Goal: Task Accomplishment & Management: Use online tool/utility

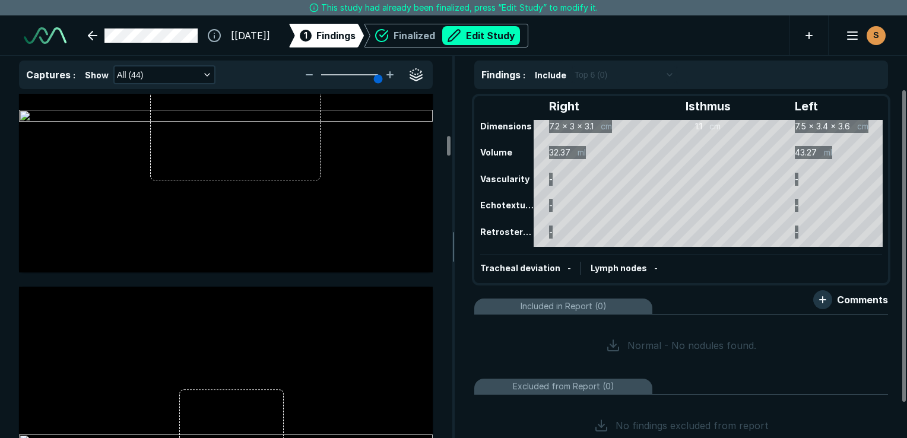
scroll to position [1781, 0]
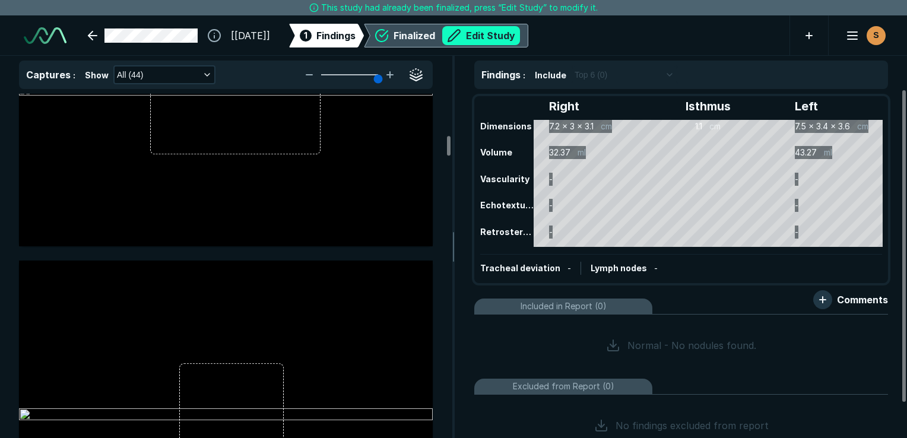
click at [510, 34] on button "Edit Study" at bounding box center [481, 35] width 78 height 19
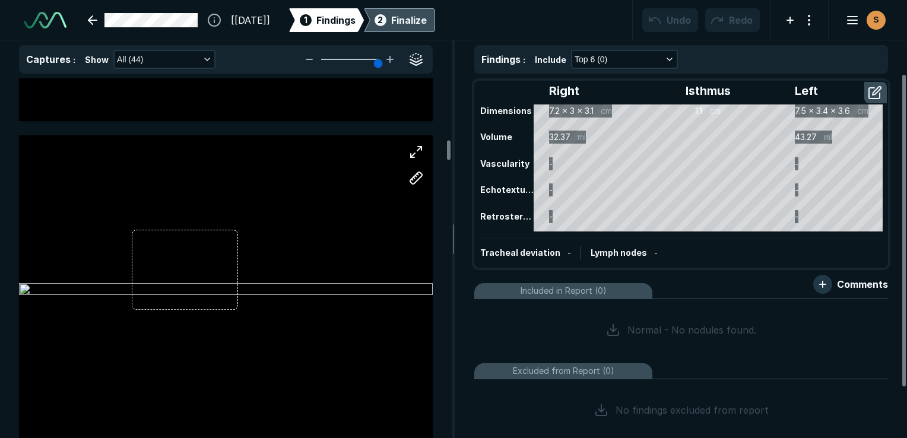
scroll to position [2553, 0]
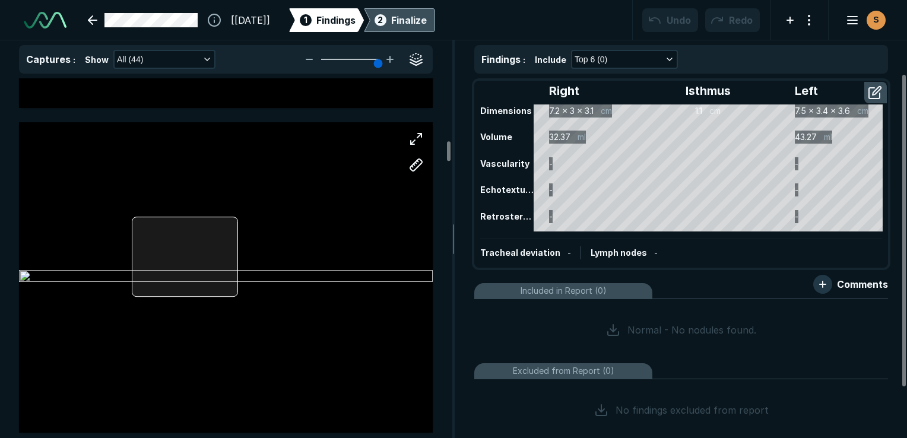
click at [235, 257] on div at bounding box center [226, 277] width 414 height 311
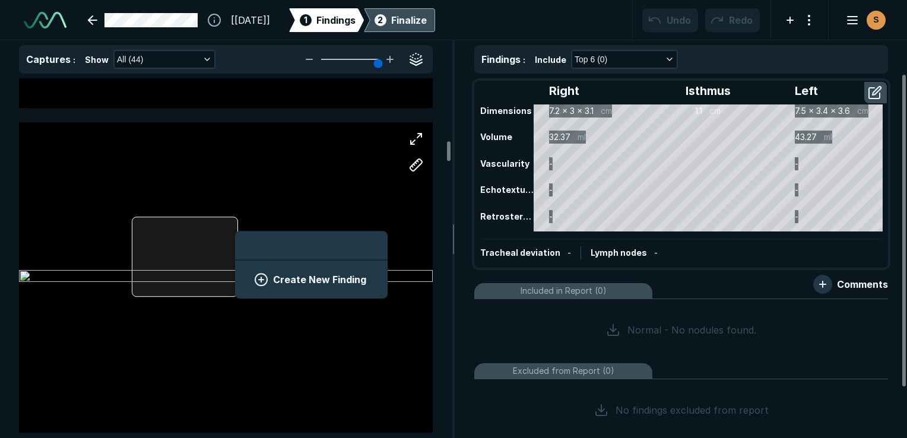
scroll to position [1628, 2202]
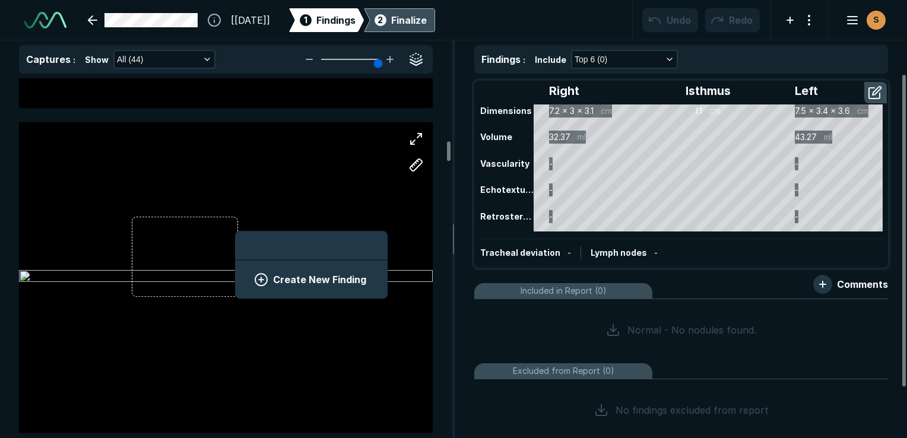
click at [286, 284] on button "Create New Finding" at bounding box center [311, 280] width 124 height 24
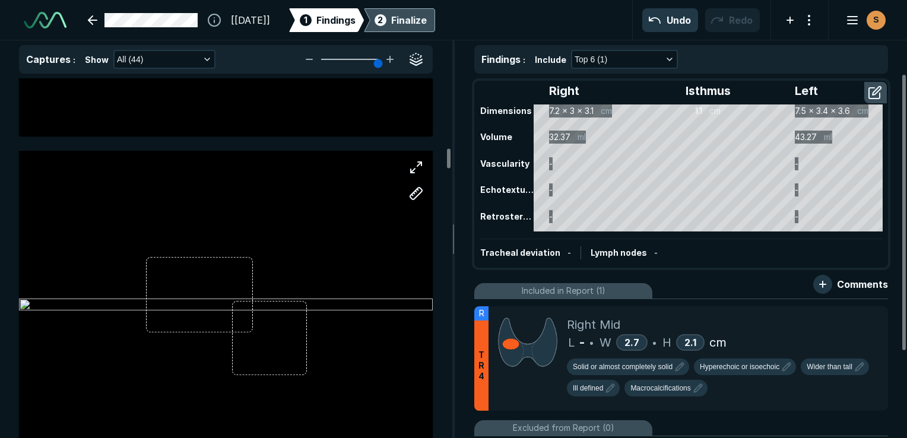
scroll to position [2850, 0]
click at [254, 267] on div at bounding box center [226, 305] width 414 height 259
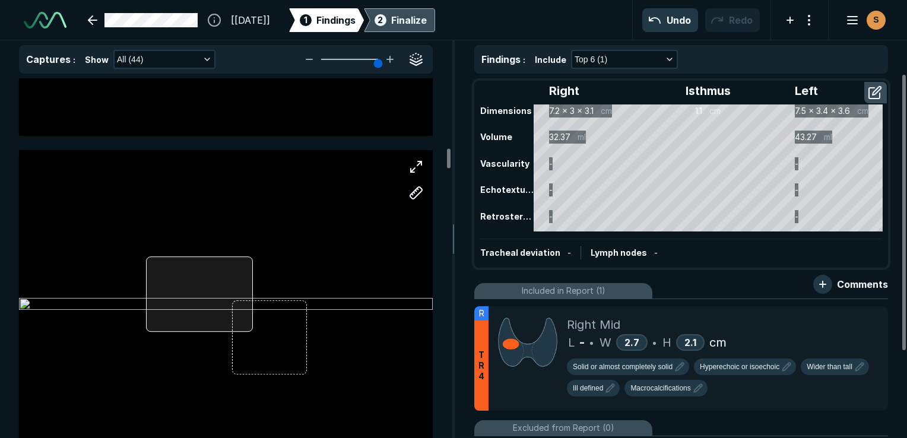
click at [252, 267] on div at bounding box center [226, 305] width 414 height 311
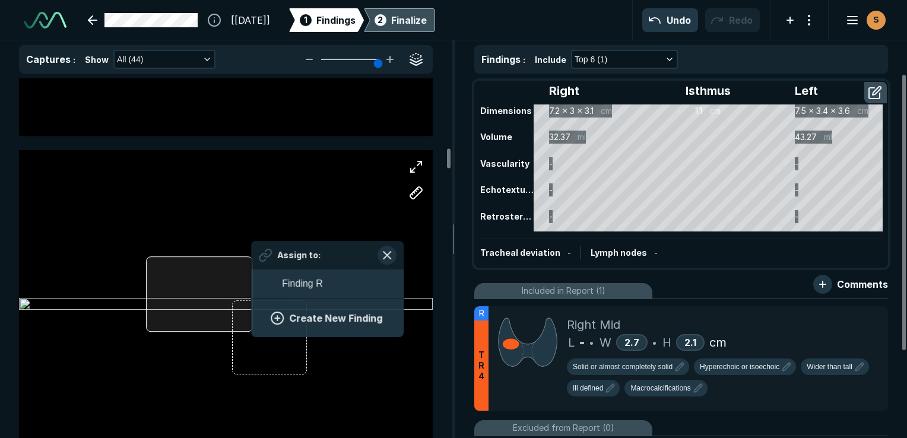
scroll to position [1628, 2202]
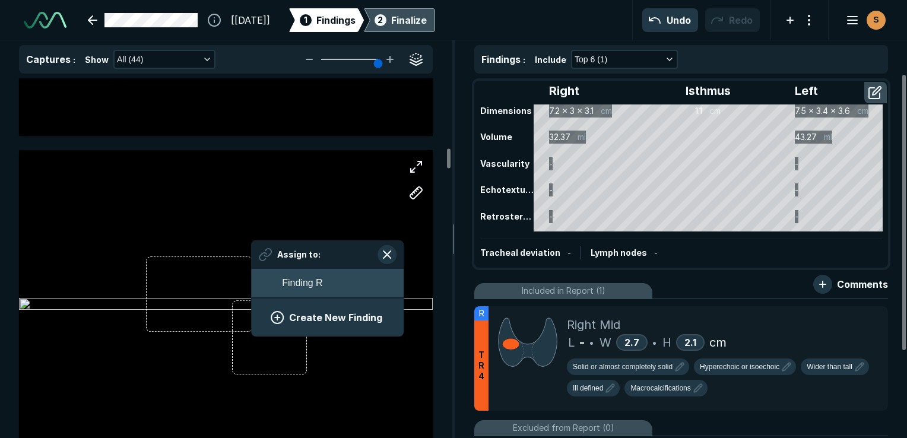
click at [270, 280] on button "Finding R" at bounding box center [327, 283] width 153 height 29
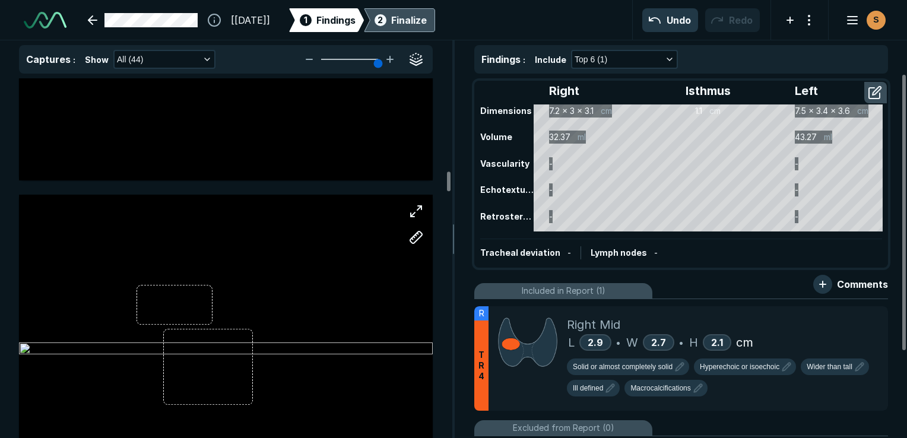
scroll to position [3800, 0]
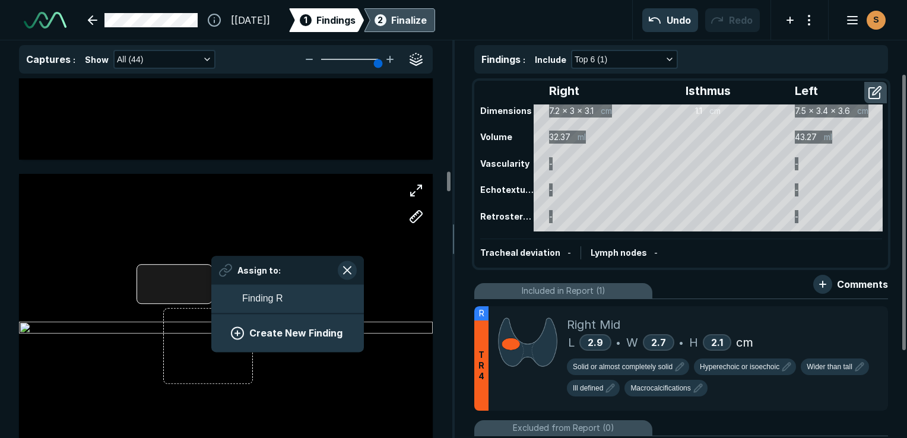
click at [211, 281] on div "Assign to: Finding R Create New Finding" at bounding box center [226, 329] width 414 height 311
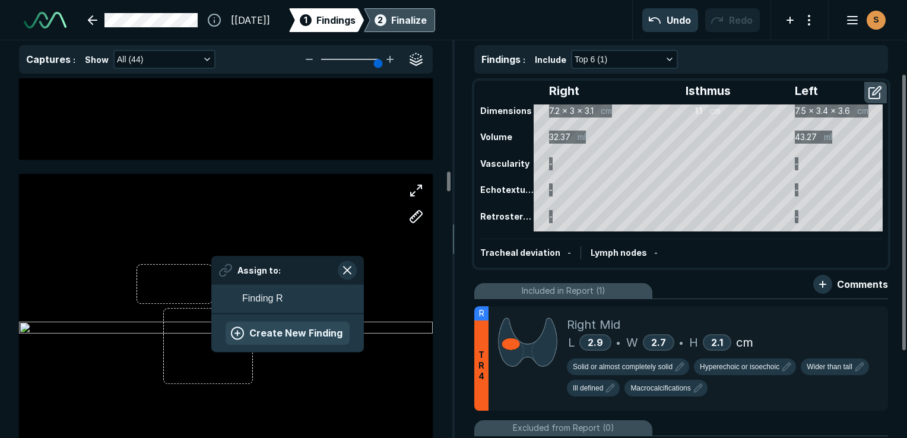
click at [285, 331] on button "Create New Finding" at bounding box center [288, 333] width 124 height 24
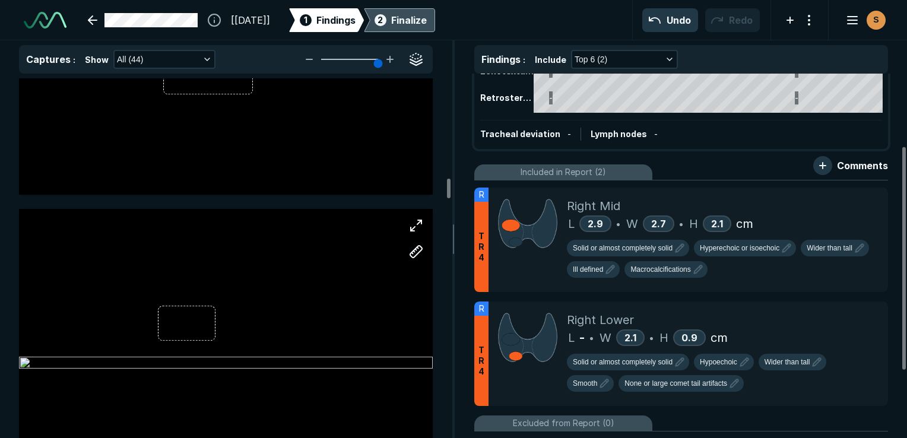
scroll to position [4097, 0]
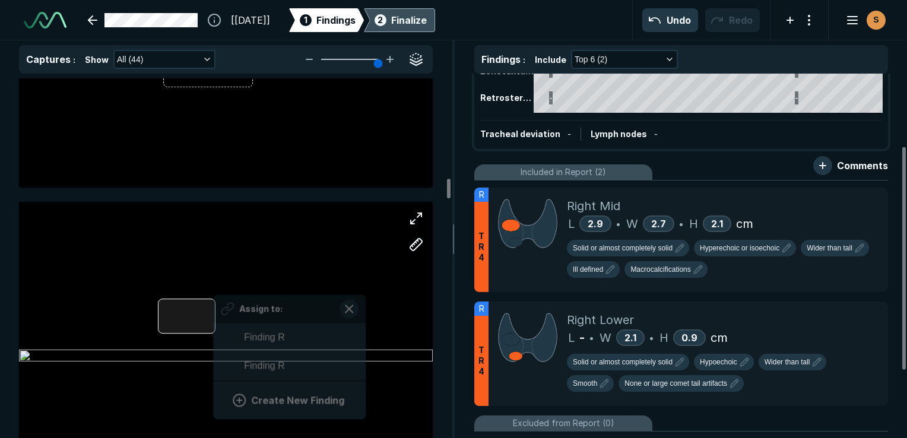
click at [214, 314] on div "Assign to: Finding R Finding R Create New Finding" at bounding box center [226, 357] width 414 height 311
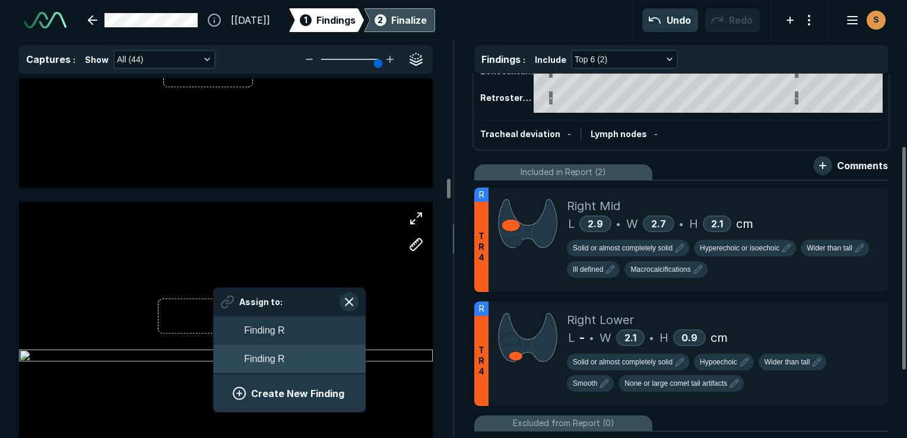
click at [238, 354] on button "Finding R" at bounding box center [289, 359] width 153 height 29
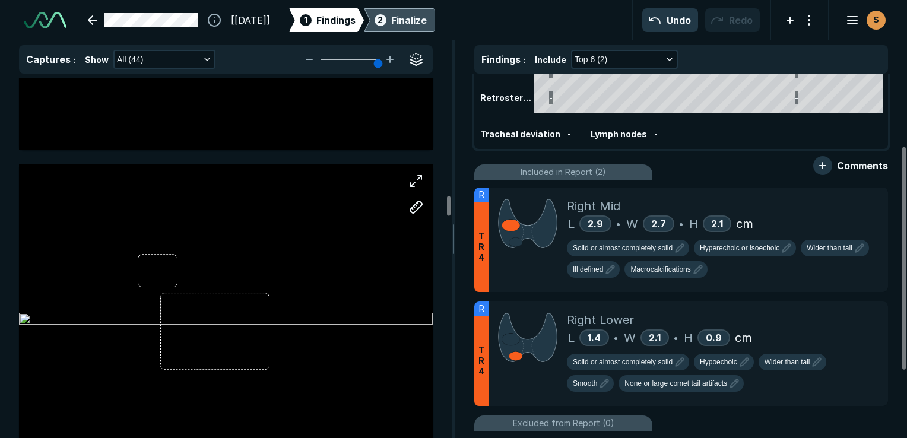
scroll to position [4809, 0]
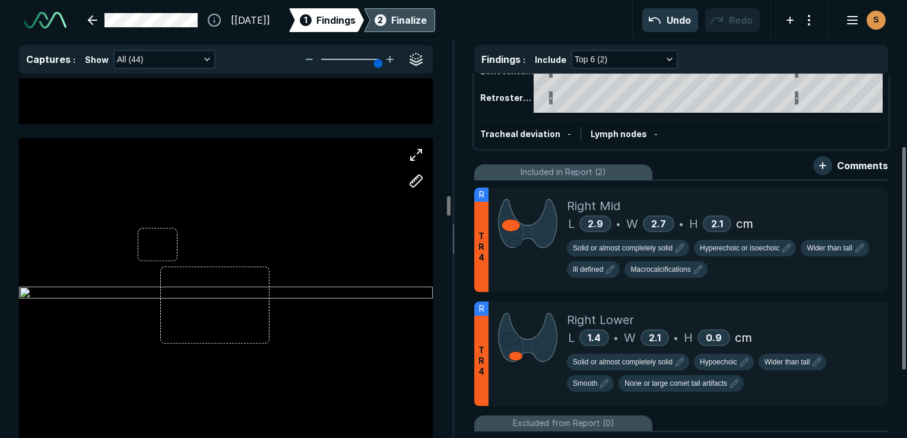
click at [270, 299] on div at bounding box center [226, 293] width 414 height 259
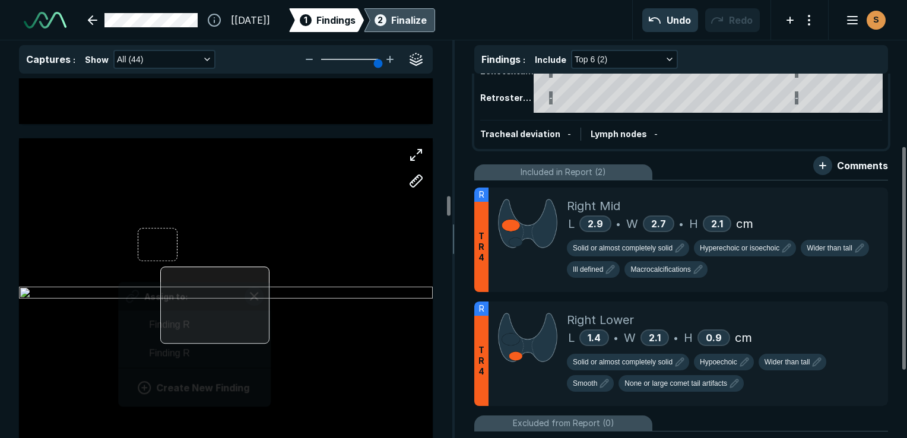
click at [268, 298] on div at bounding box center [214, 305] width 109 height 77
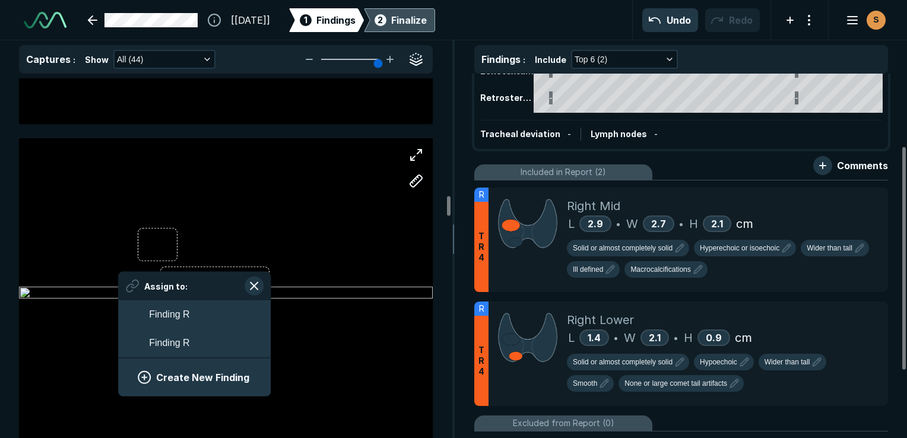
click at [207, 379] on button "Create New Finding" at bounding box center [194, 378] width 124 height 24
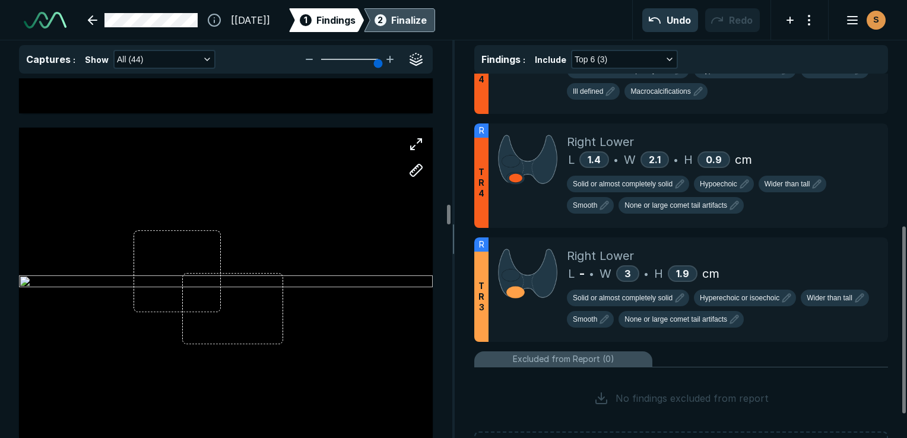
scroll to position [5166, 0]
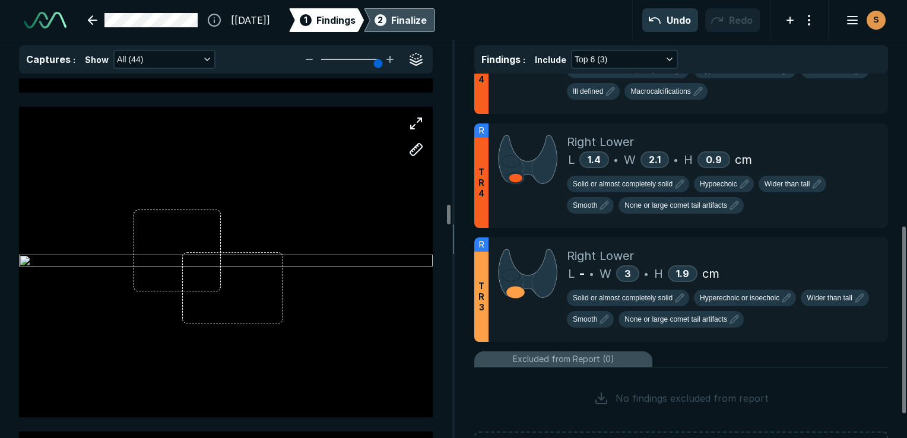
click at [284, 286] on div at bounding box center [226, 262] width 414 height 259
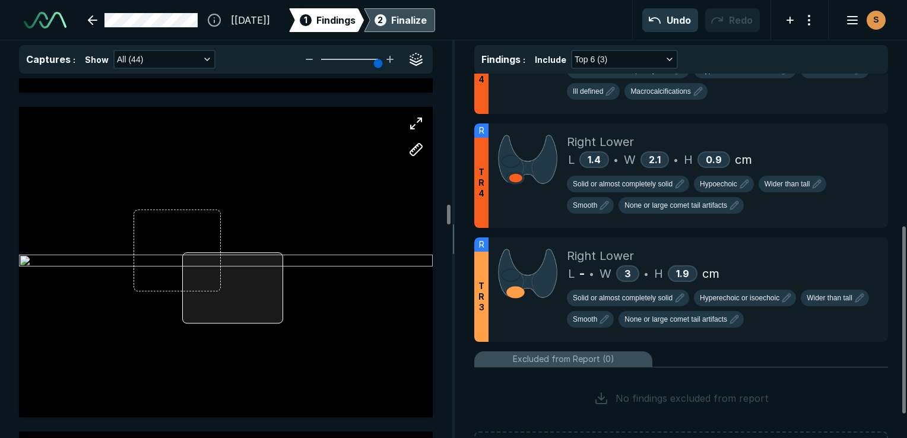
click at [282, 286] on div at bounding box center [232, 288] width 100 height 72
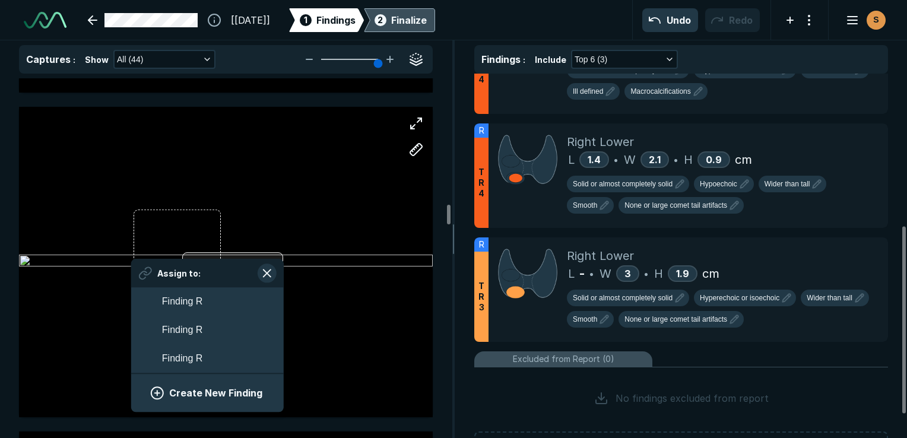
scroll to position [1885, 2202]
click at [227, 357] on button "Finding R" at bounding box center [207, 359] width 153 height 29
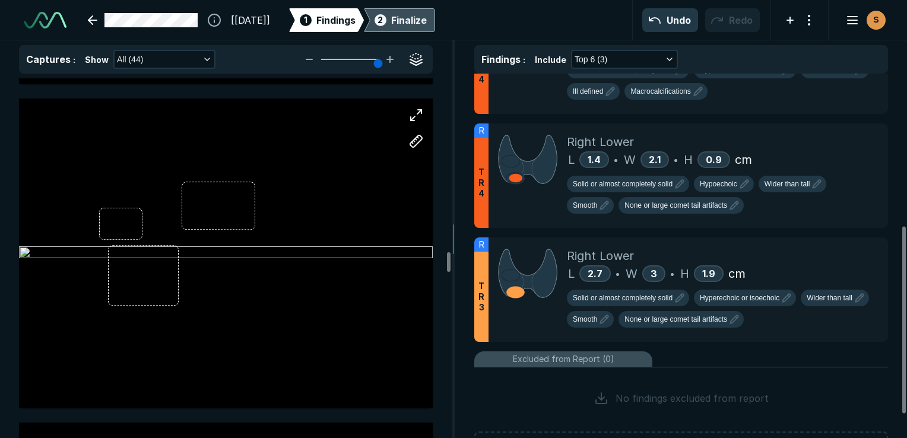
scroll to position [7125, 0]
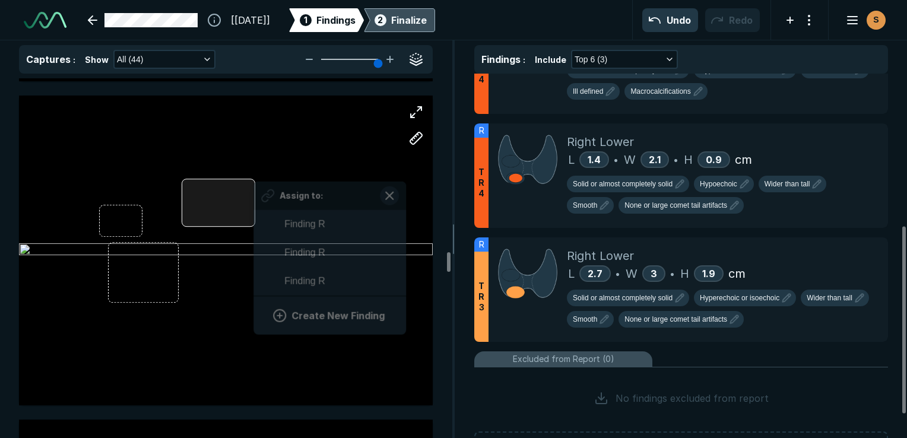
click at [254, 198] on div "Assign to: Finding R Finding R Finding R Create New Finding" at bounding box center [226, 251] width 414 height 311
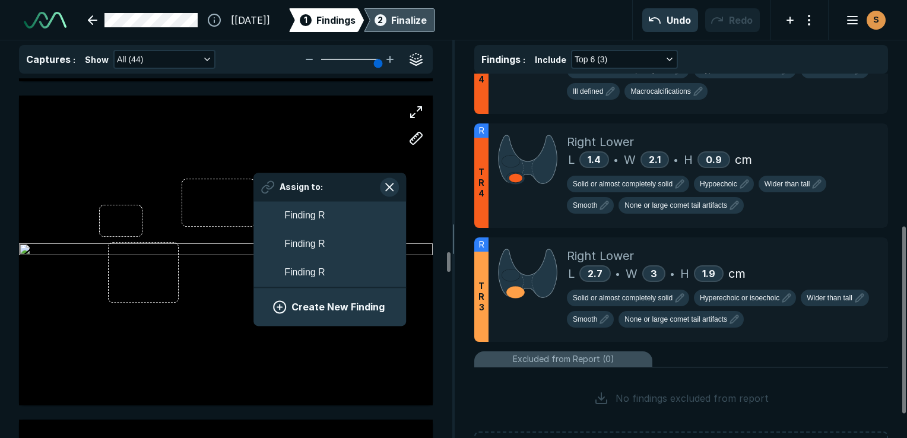
click at [314, 308] on button "Create New Finding" at bounding box center [330, 307] width 124 height 24
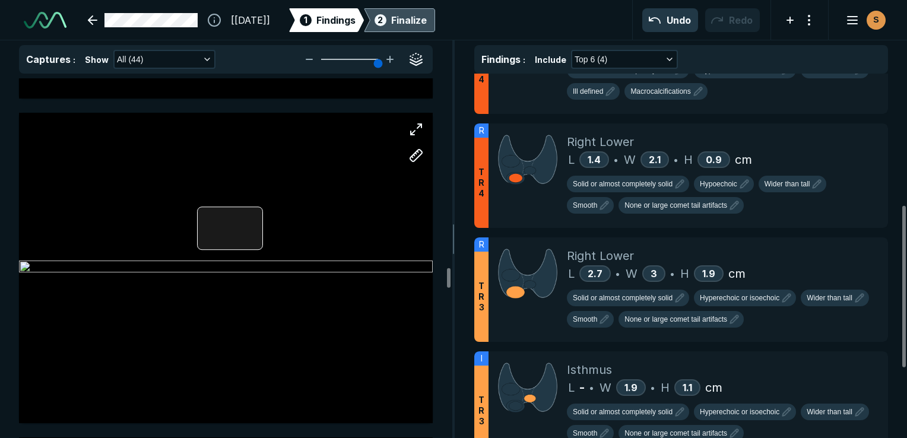
scroll to position [7778, 0]
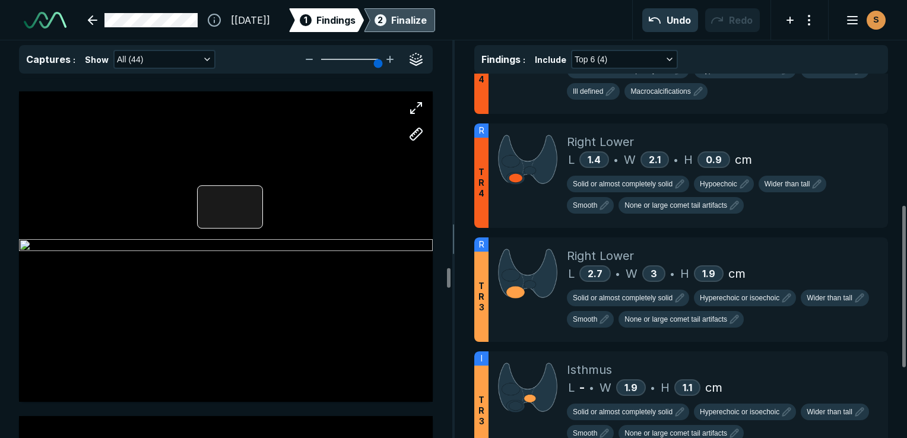
click at [261, 198] on div at bounding box center [230, 206] width 67 height 43
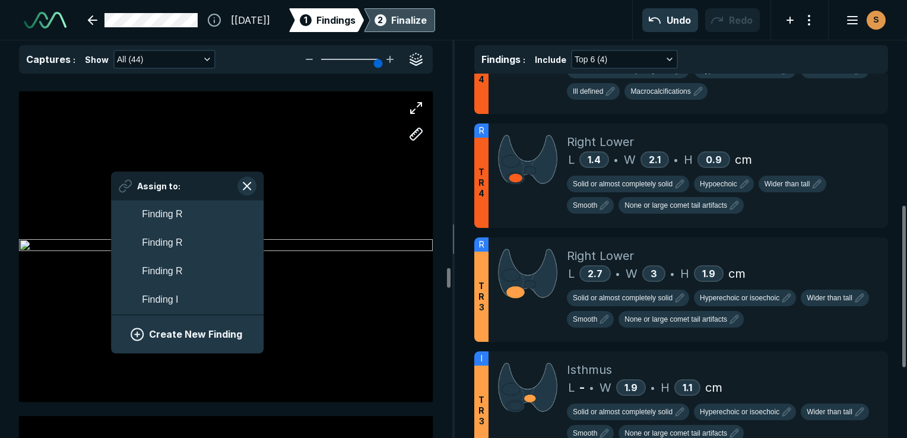
scroll to position [2013, 2202]
click at [202, 303] on button "Finding I" at bounding box center [187, 300] width 153 height 29
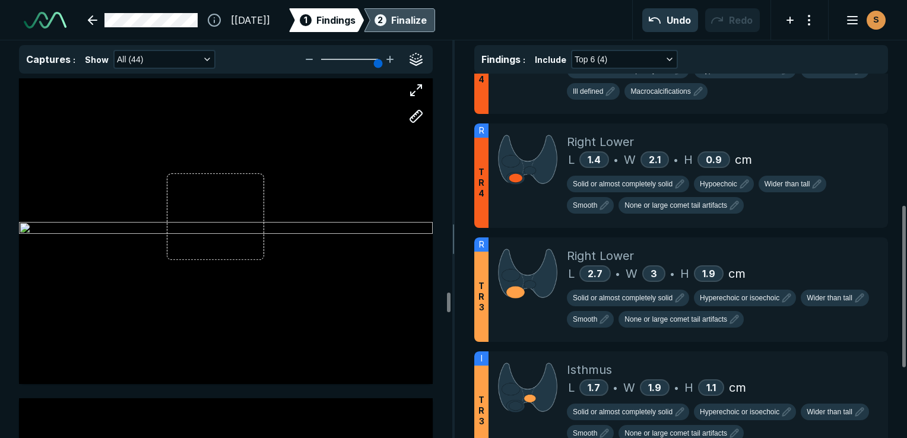
scroll to position [8788, 0]
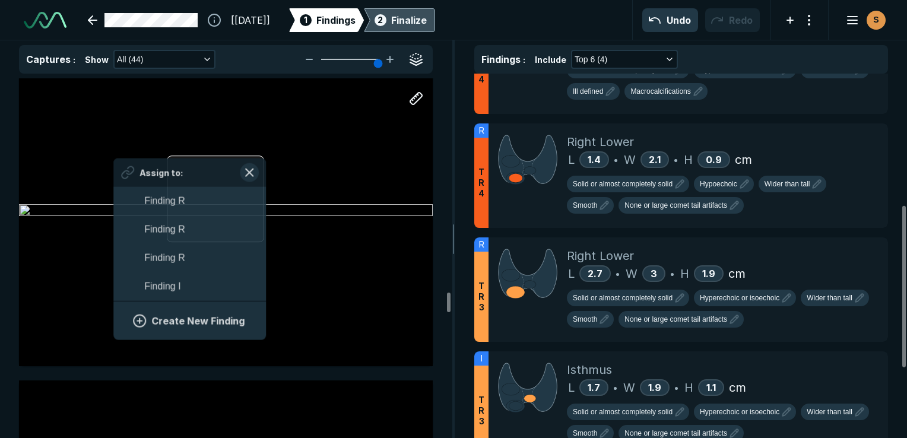
click at [264, 182] on div at bounding box center [215, 199] width 97 height 87
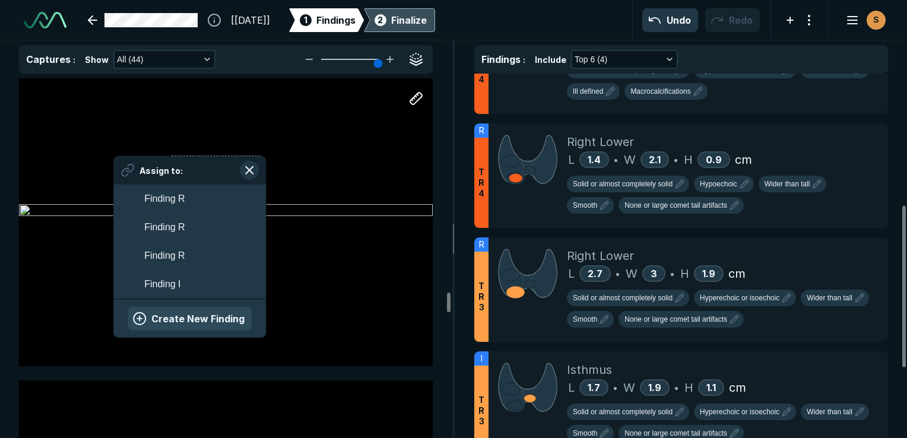
click at [207, 316] on button "Create New Finding" at bounding box center [190, 319] width 124 height 24
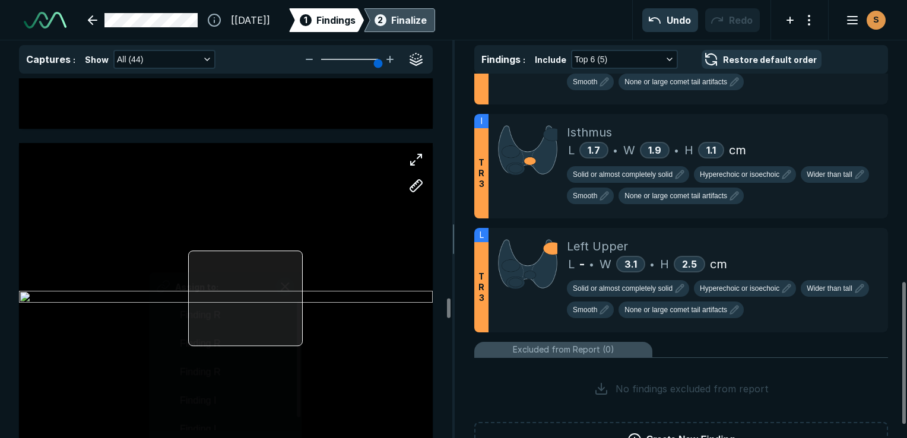
scroll to position [2083, 2202]
click at [299, 279] on div at bounding box center [245, 299] width 115 height 96
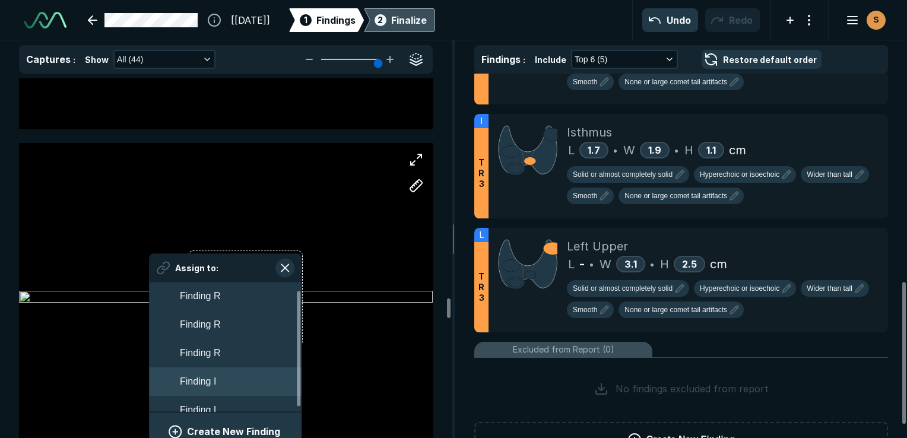
scroll to position [12, 0]
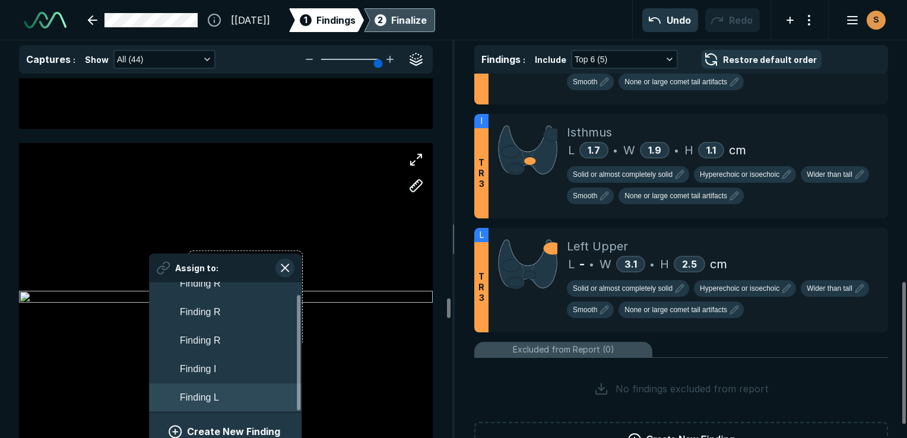
click at [235, 393] on button "Finding L" at bounding box center [225, 398] width 153 height 29
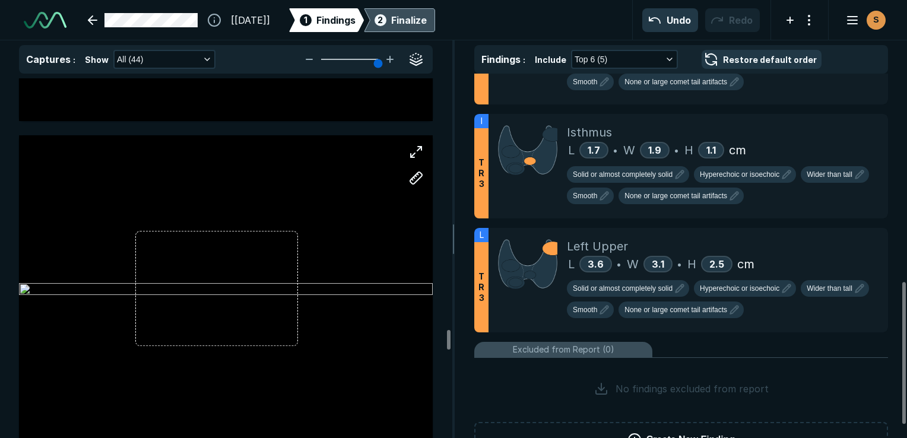
scroll to position [10391, 0]
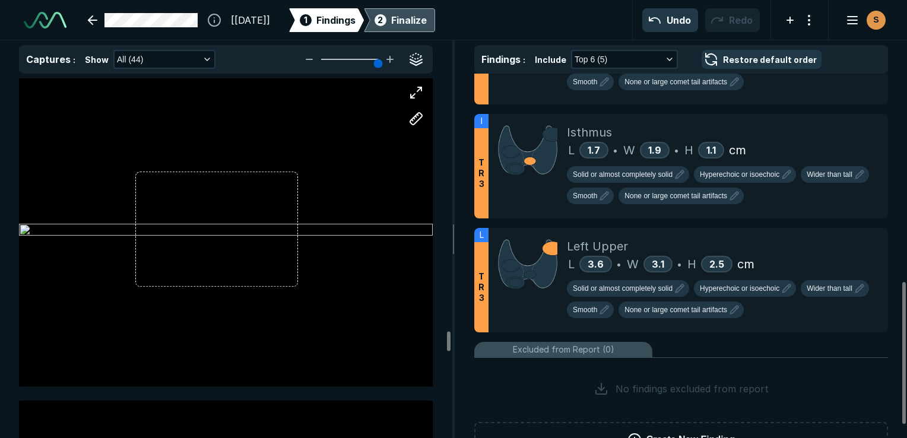
click at [298, 217] on div at bounding box center [226, 231] width 414 height 259
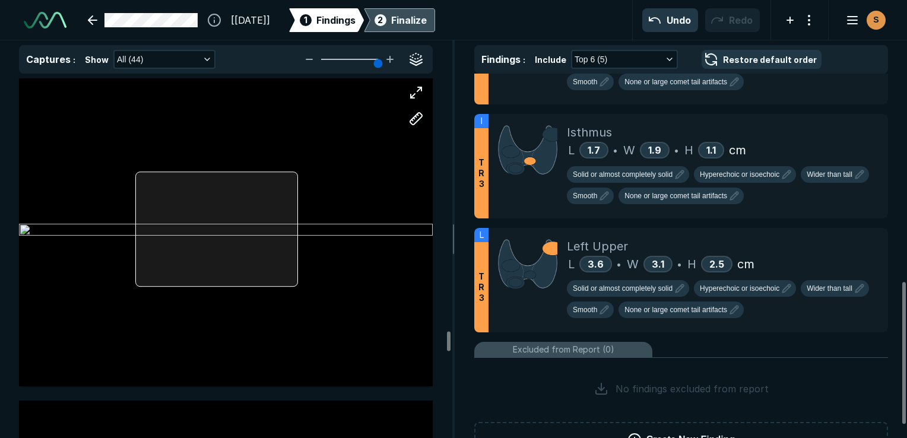
click at [297, 214] on div at bounding box center [216, 229] width 163 height 115
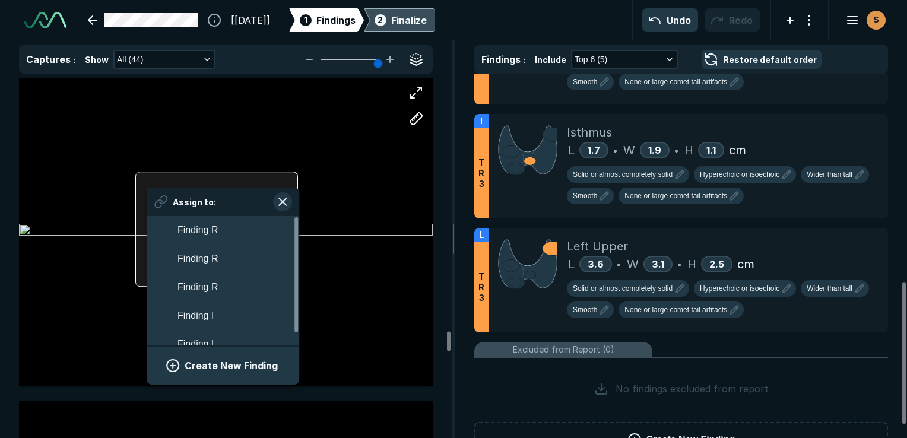
scroll to position [2083, 2202]
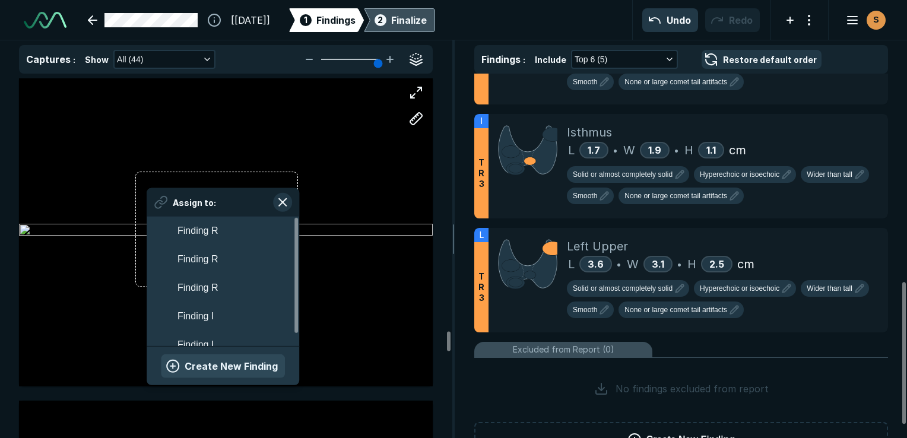
click at [258, 367] on button "Create New Finding" at bounding box center [223, 366] width 124 height 24
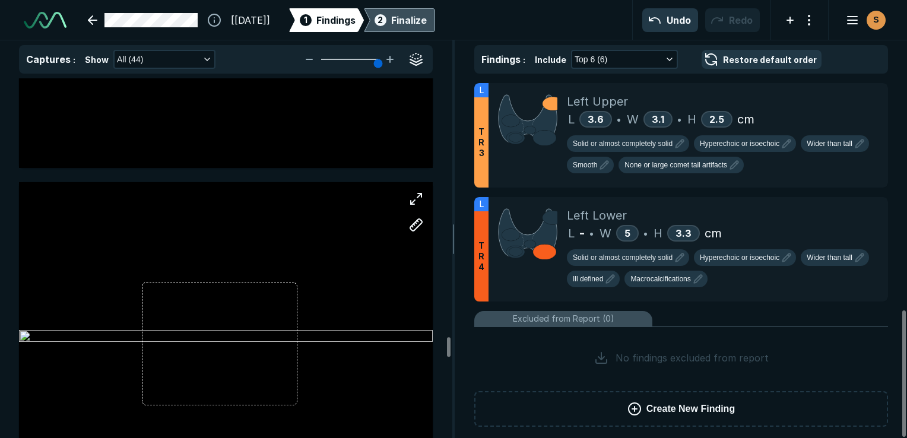
scroll to position [10628, 0]
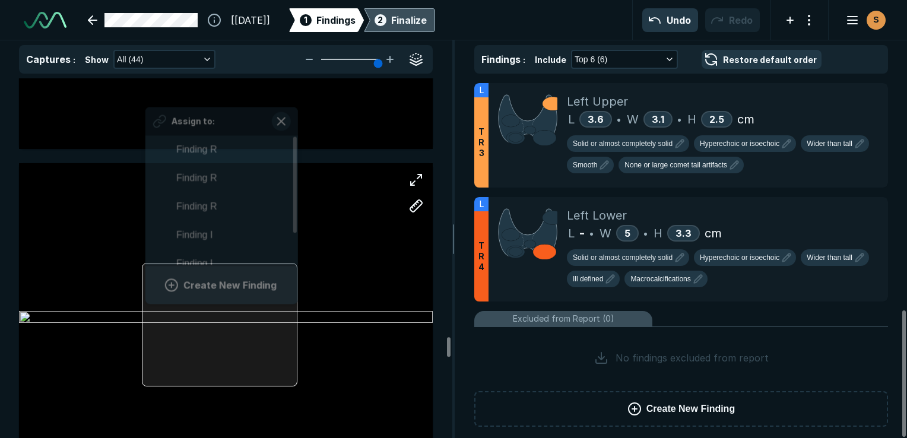
click at [296, 319] on div at bounding box center [220, 325] width 156 height 124
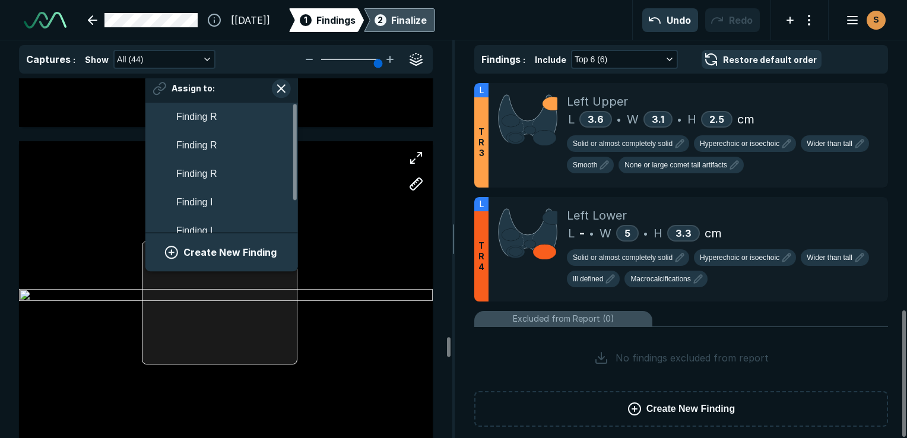
scroll to position [10688, 0]
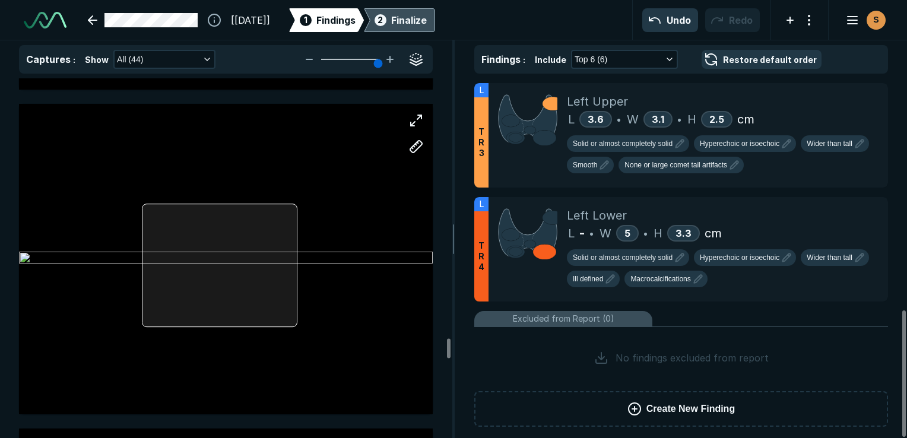
click at [297, 266] on div at bounding box center [220, 266] width 156 height 124
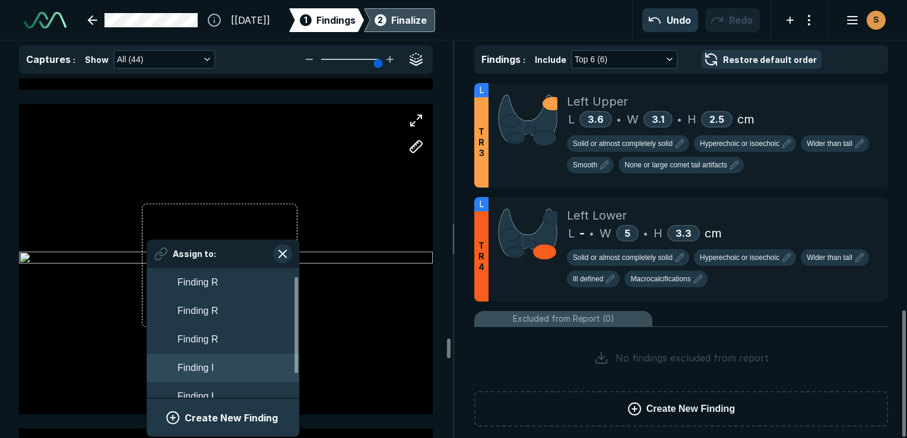
scroll to position [41, 0]
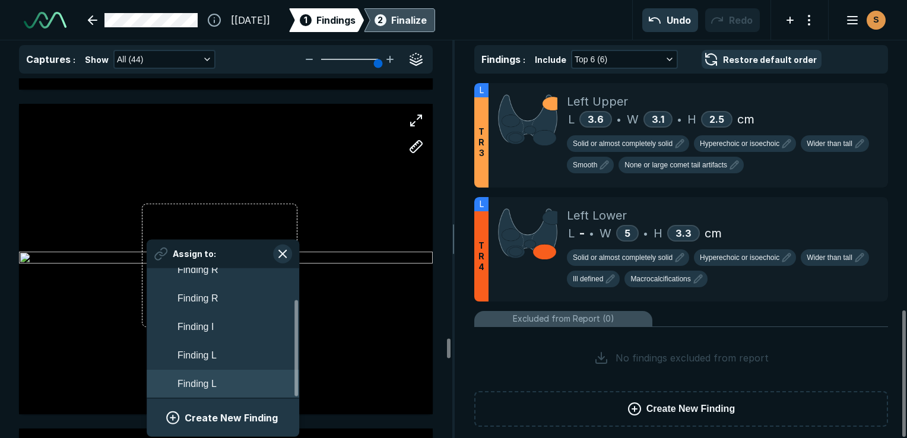
click at [231, 375] on button "Finding L" at bounding box center [223, 384] width 153 height 29
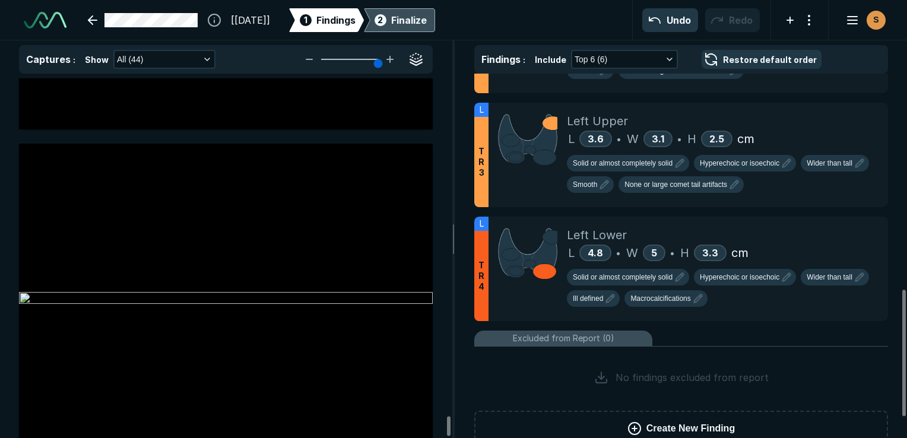
scroll to position [679, 0]
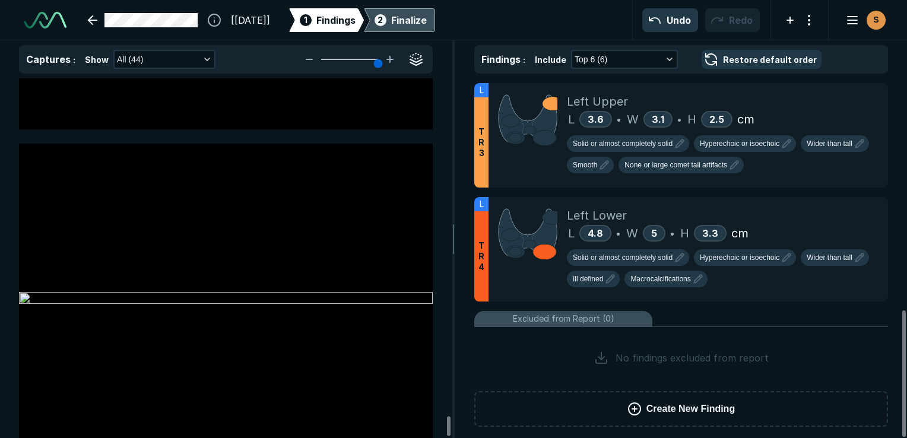
click at [427, 15] on div "Finalize" at bounding box center [409, 20] width 36 height 14
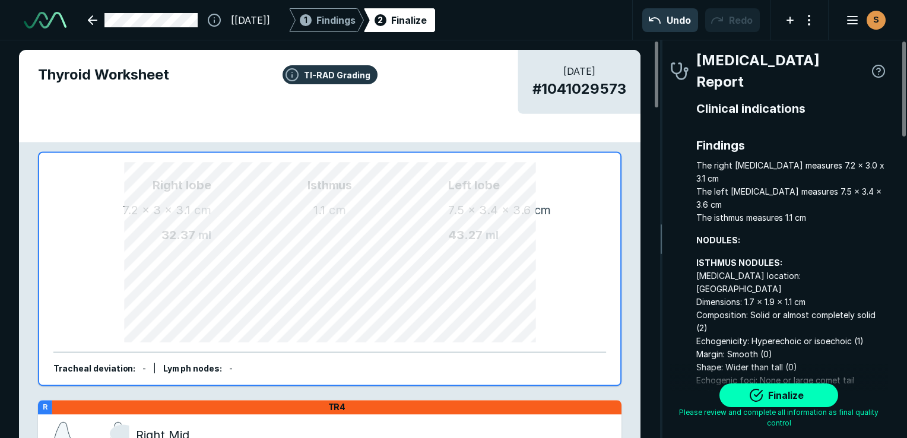
scroll to position [3248, 2487]
click at [785, 398] on button "Finalize" at bounding box center [779, 396] width 119 height 24
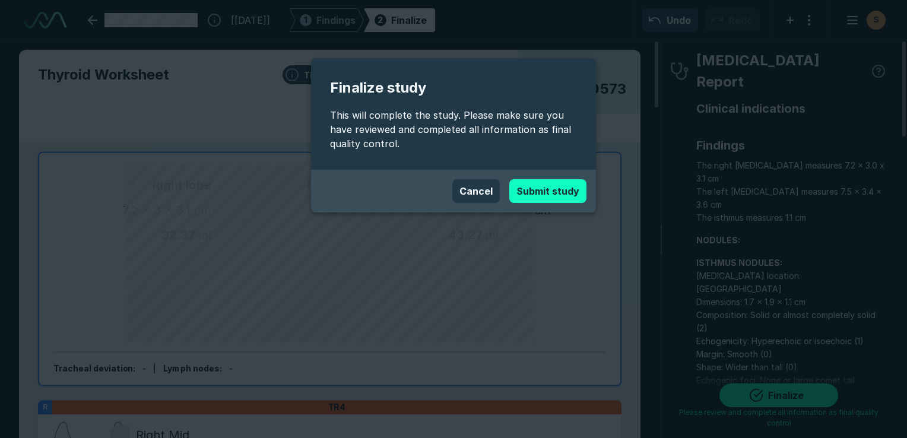
click at [534, 191] on button "Submit study" at bounding box center [547, 191] width 77 height 24
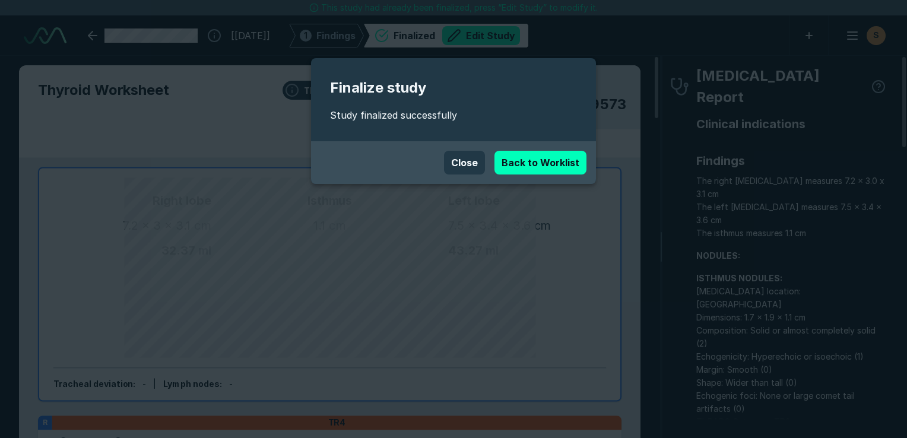
scroll to position [3222, 5608]
click at [533, 165] on link "Back to Worklist" at bounding box center [541, 163] width 92 height 24
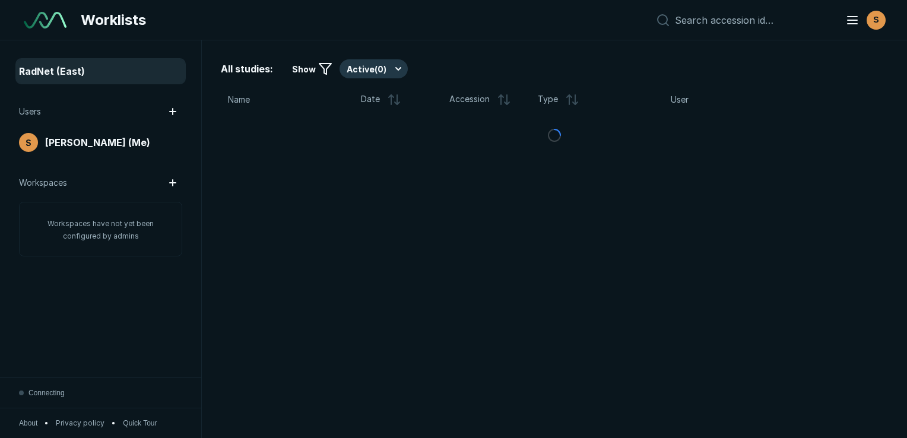
scroll to position [3101, 4510]
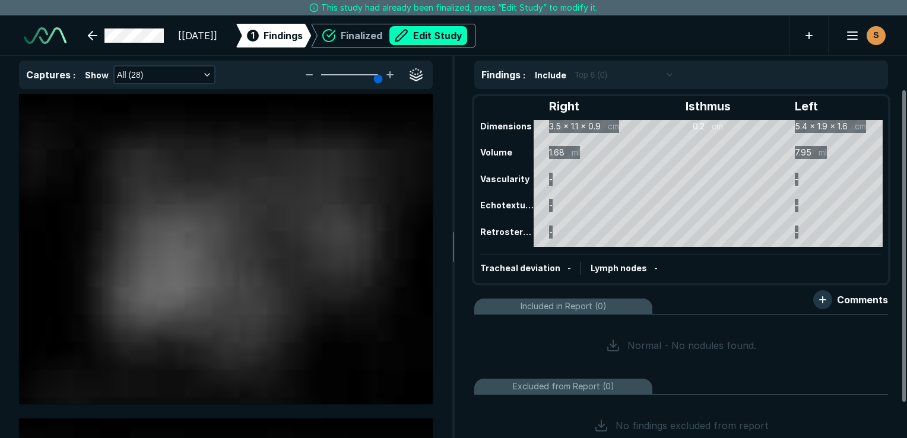
scroll to position [3222, 5608]
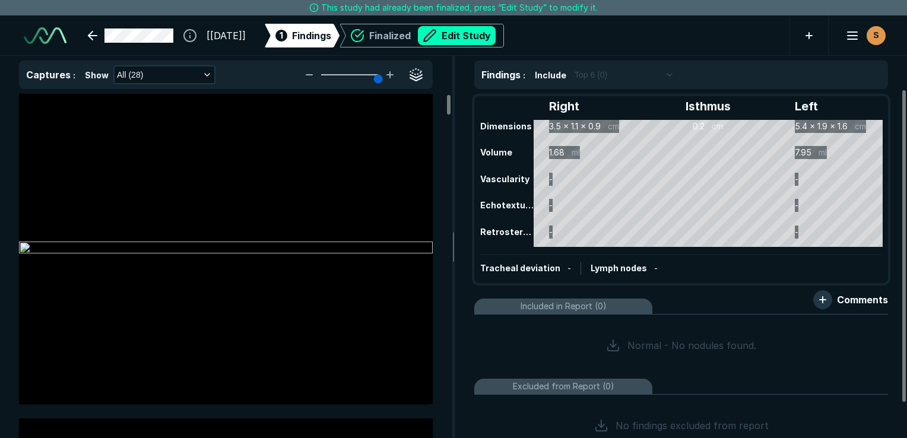
click at [487, 35] on button "Edit Study" at bounding box center [457, 35] width 78 height 19
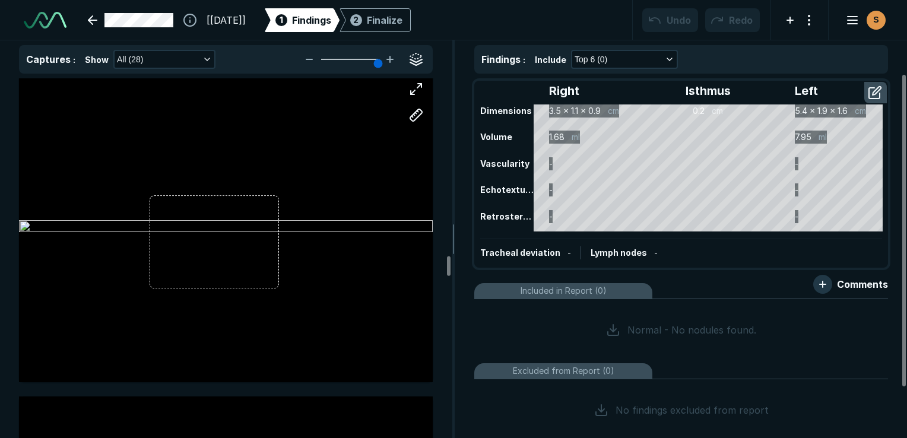
scroll to position [4572, 0]
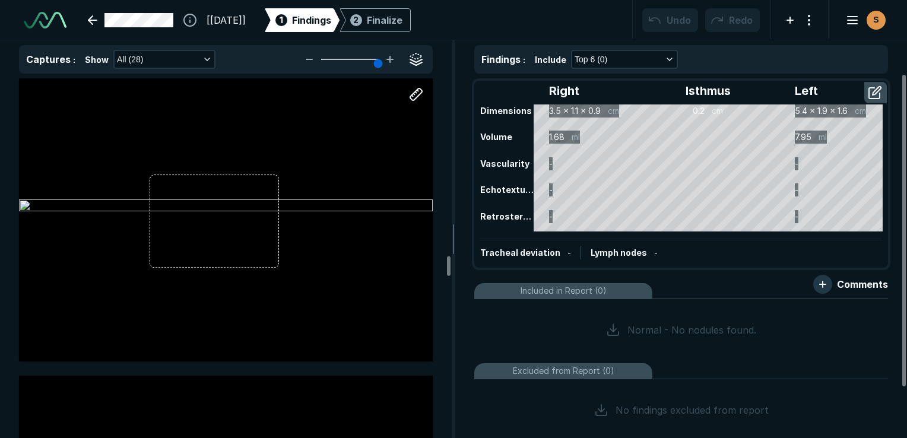
click at [279, 239] on div at bounding box center [226, 206] width 414 height 259
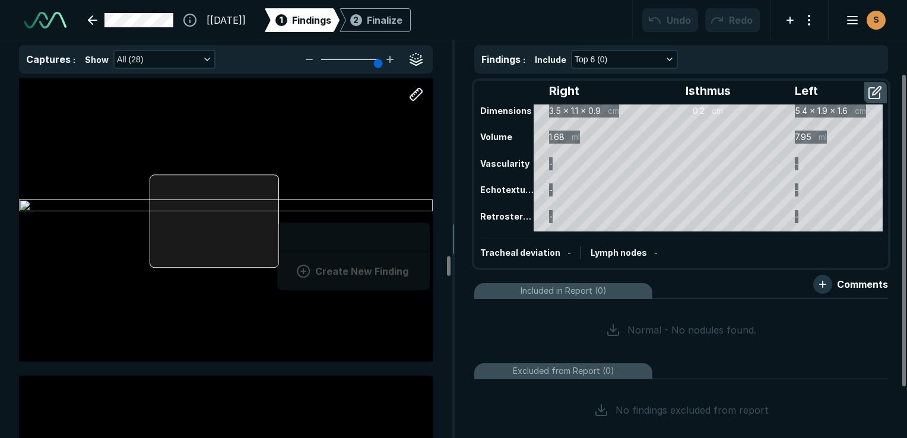
click at [277, 243] on div "Create New Finding" at bounding box center [226, 207] width 414 height 311
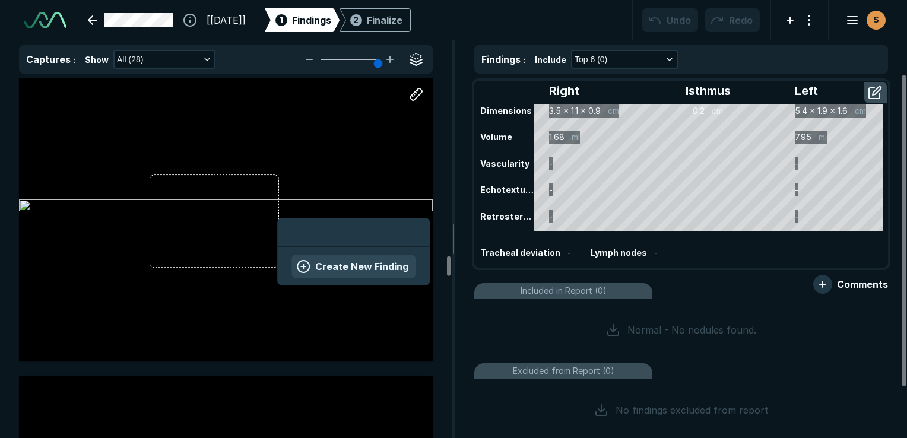
click at [316, 265] on button "Create New Finding" at bounding box center [354, 267] width 124 height 24
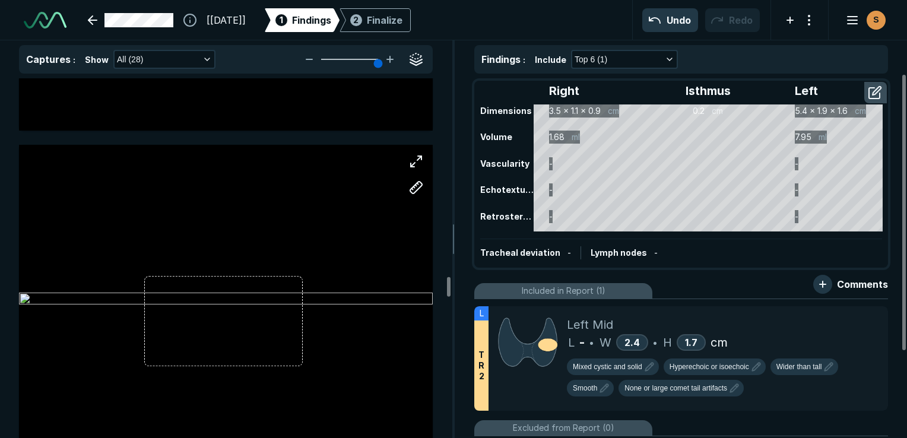
scroll to position [5166, 0]
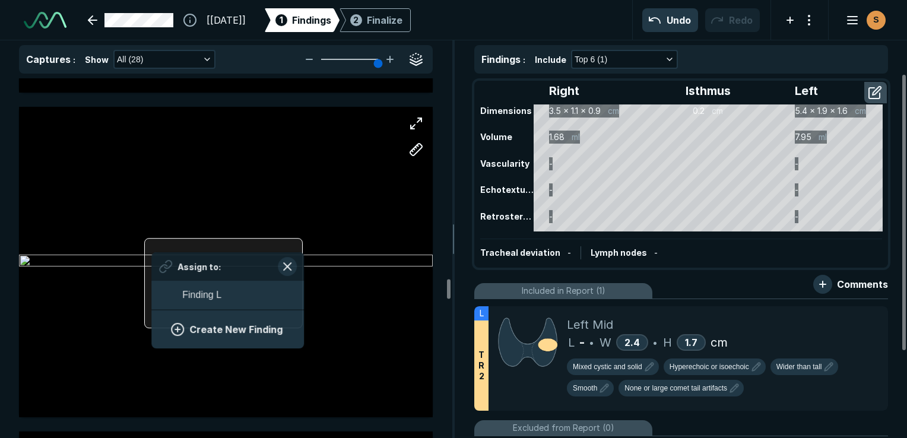
click at [301, 278] on div "Assign to: Finding L Create New Finding" at bounding box center [226, 262] width 414 height 311
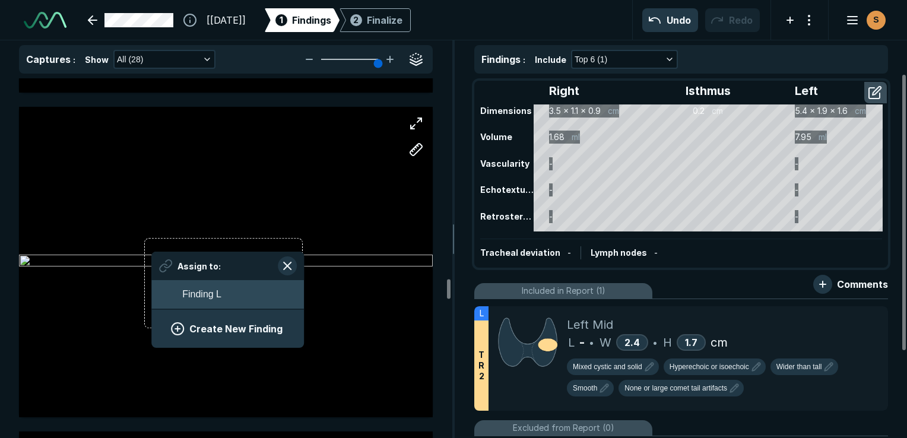
click at [280, 292] on button "Finding L" at bounding box center [227, 294] width 153 height 29
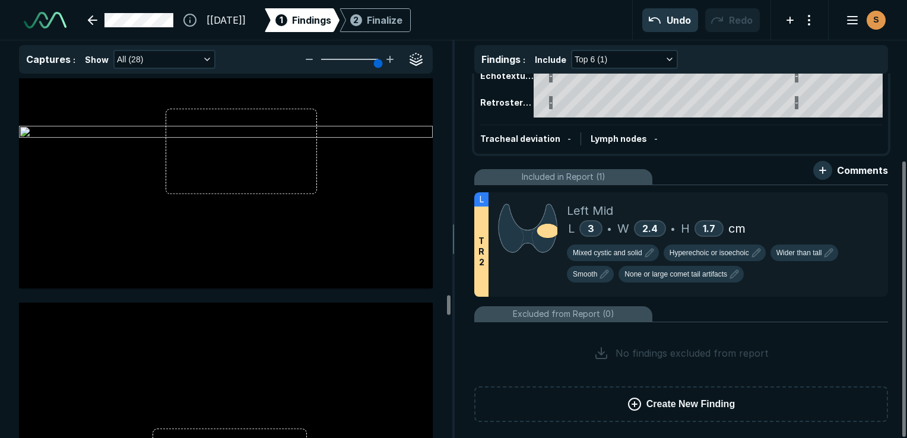
scroll to position [5641, 0]
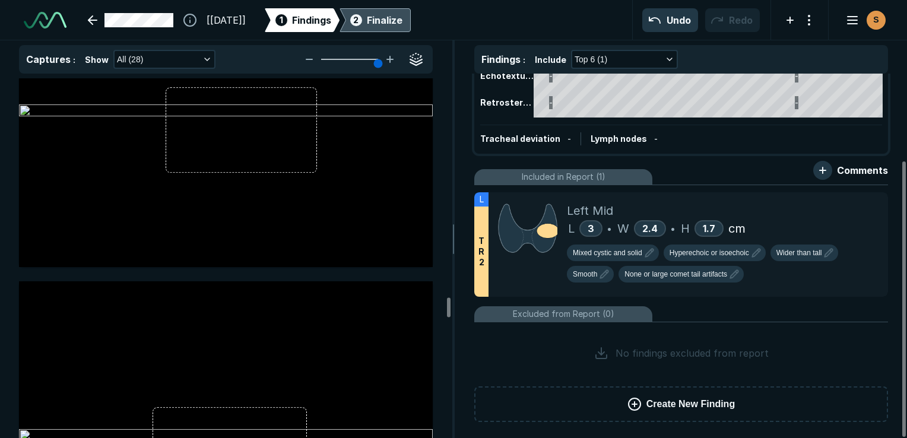
click at [399, 17] on div "Finalize" at bounding box center [385, 20] width 36 height 14
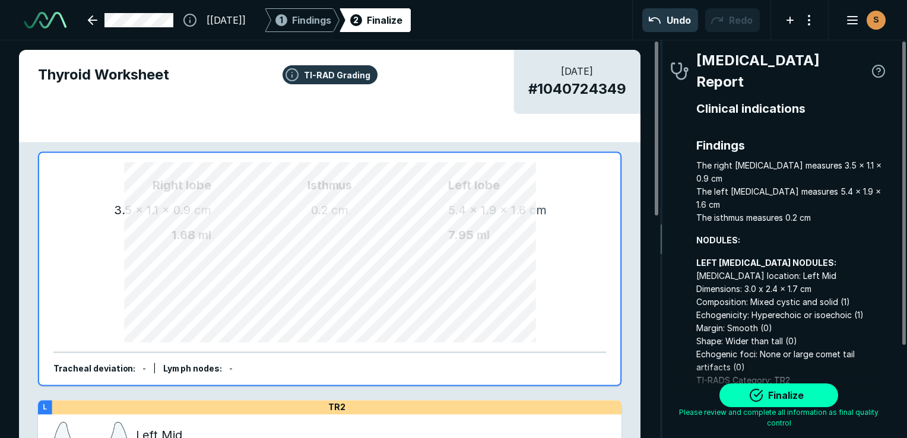
scroll to position [3248, 2487]
click at [791, 393] on button "Finalize" at bounding box center [779, 396] width 119 height 24
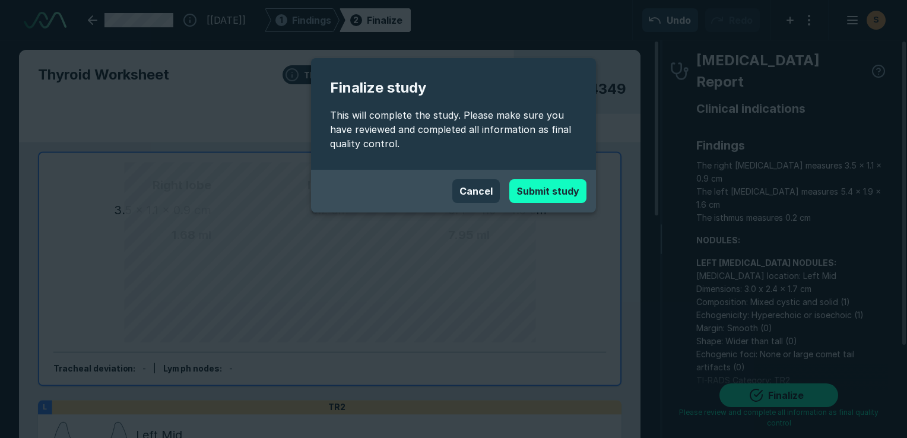
click at [565, 188] on button "Submit study" at bounding box center [547, 191] width 77 height 24
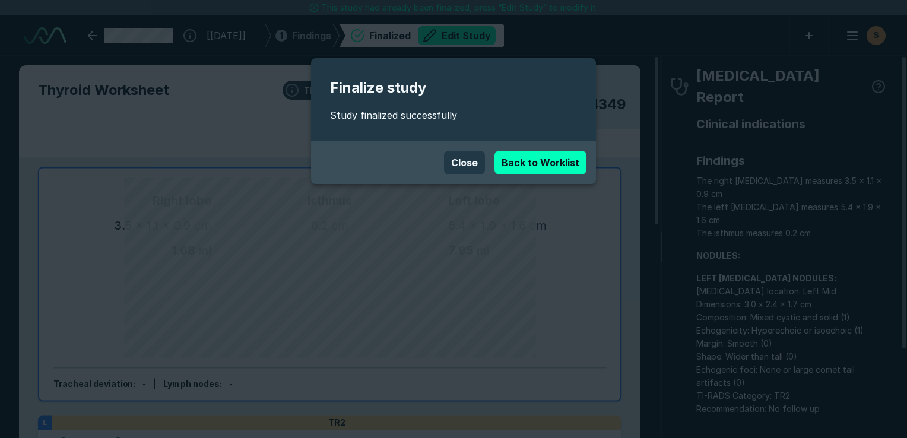
scroll to position [3222, 5608]
click at [551, 166] on link "Back to Worklist" at bounding box center [541, 163] width 92 height 24
